Goal: Obtain resource: Download file/media

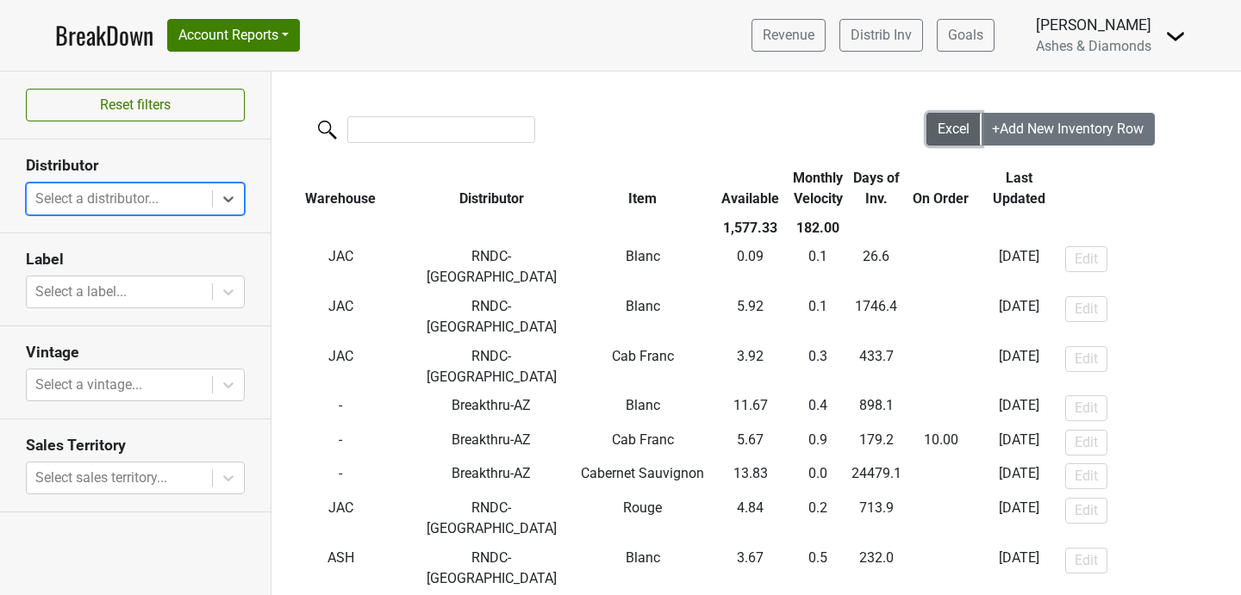
click at [949, 134] on span "Excel" at bounding box center [954, 129] width 32 height 16
click at [111, 209] on div at bounding box center [119, 199] width 168 height 24
click at [179, 165] on h3 "Distributor" at bounding box center [135, 166] width 219 height 18
click at [167, 187] on div at bounding box center [119, 199] width 168 height 24
type input "g"
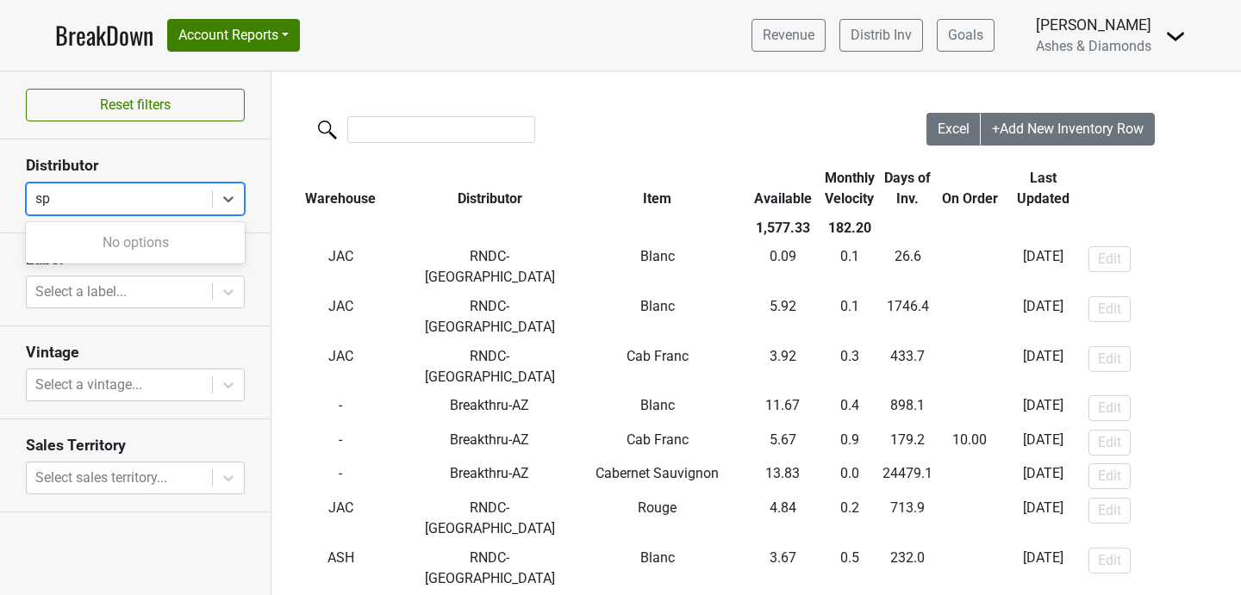
type input "s"
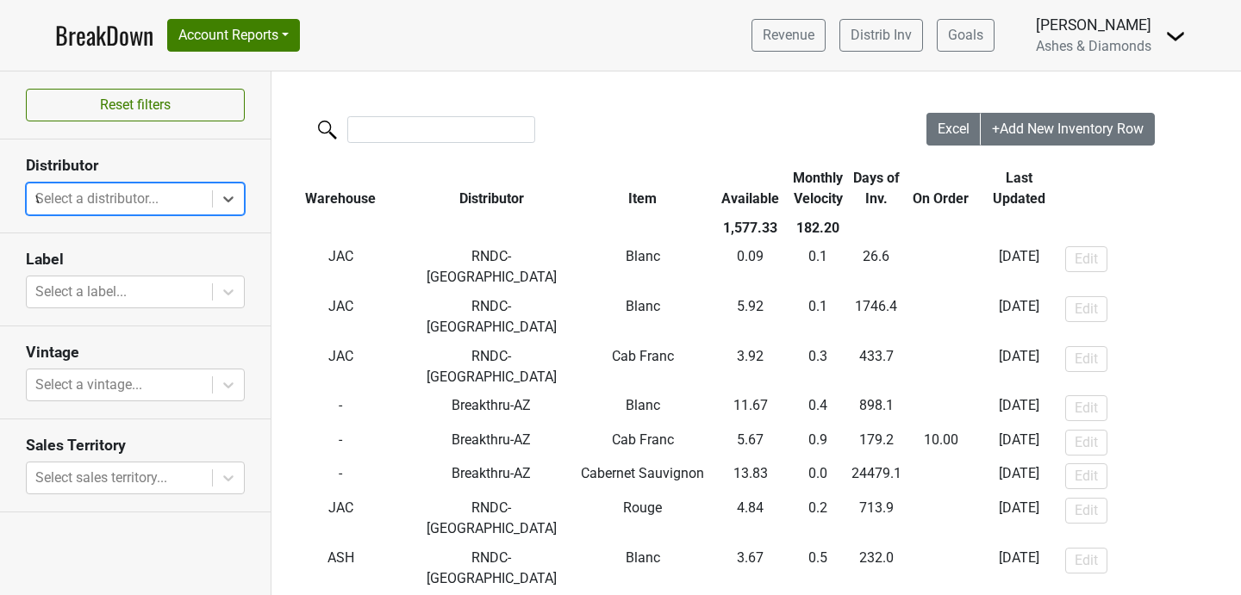
type input "wi"
type input "il"
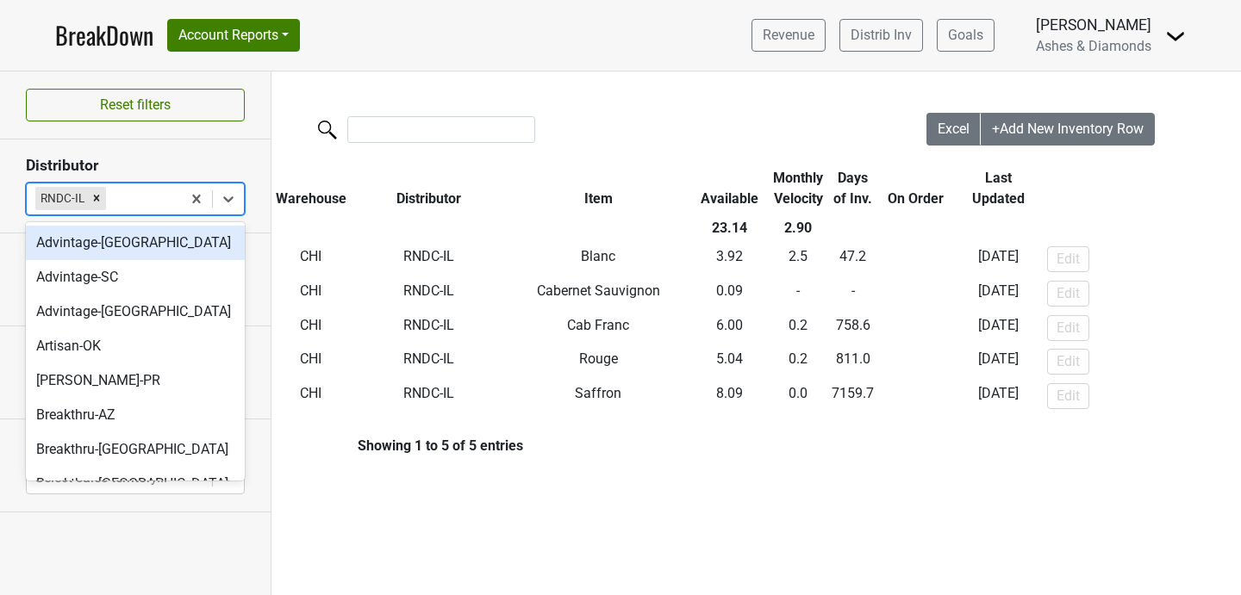
click at [117, 200] on div at bounding box center [140, 199] width 63 height 24
click at [94, 201] on icon "Remove RNDC-IL" at bounding box center [97, 199] width 6 height 6
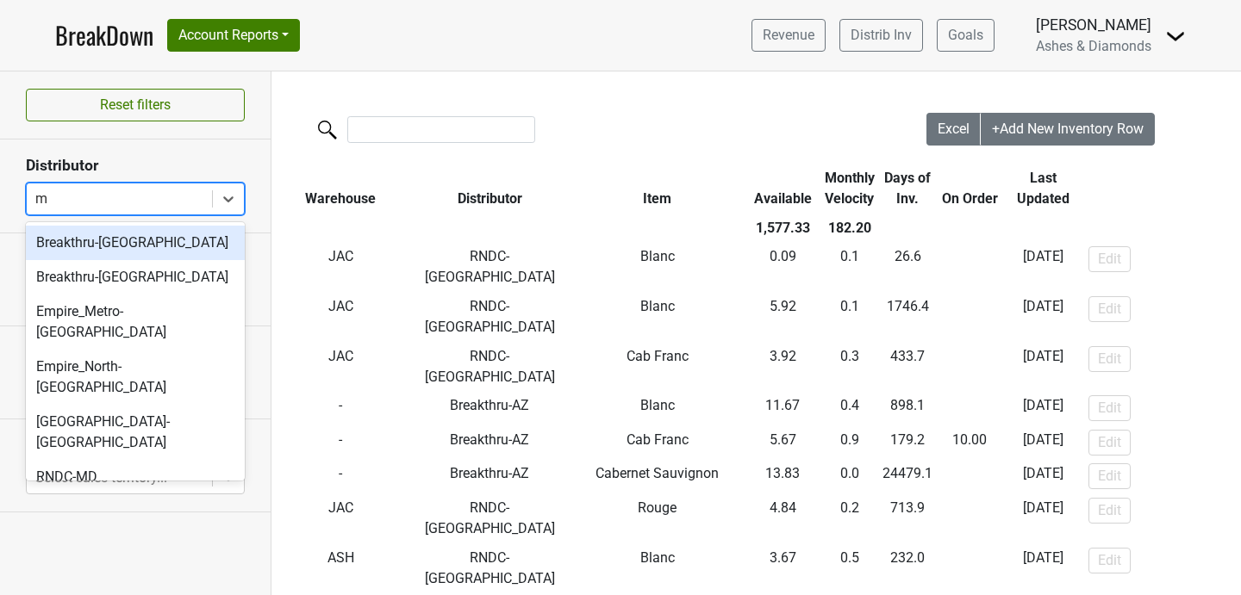
type input "mo"
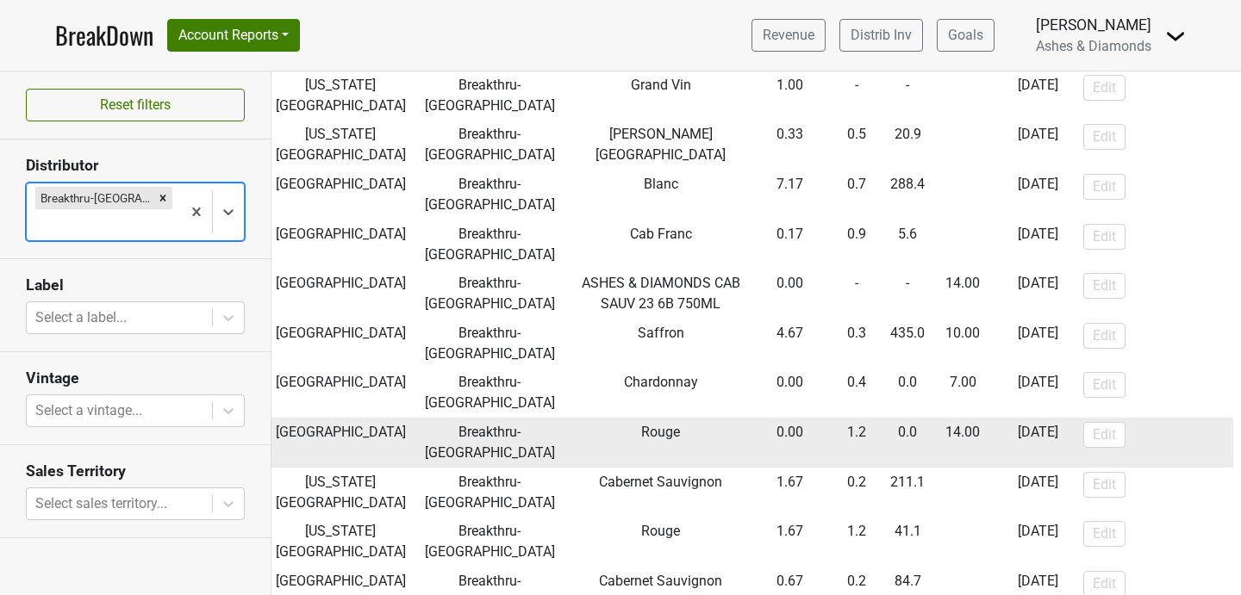
scroll to position [442, 0]
